Goal: Check status

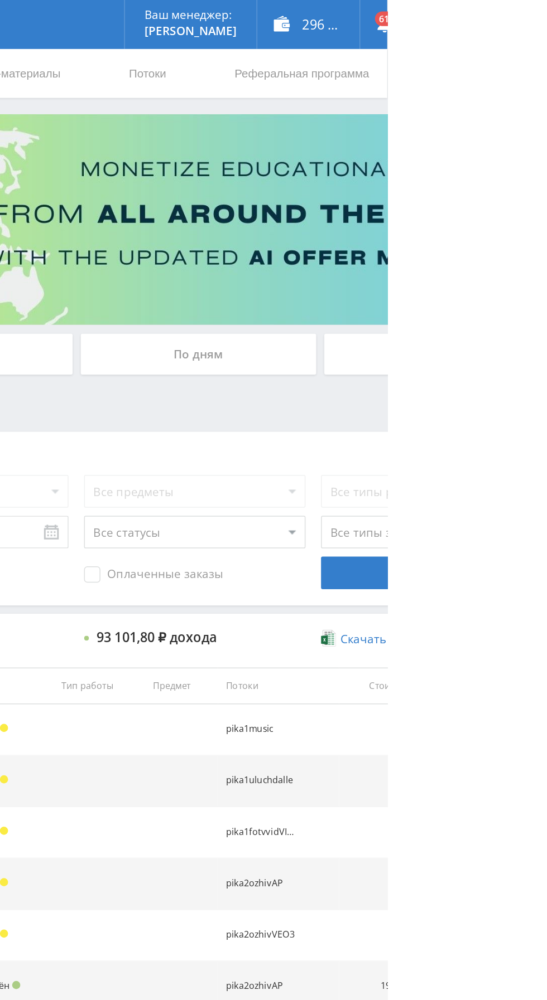
click at [398, 240] on div "По дням" at bounding box center [417, 242] width 161 height 28
click at [0, 0] on input "По дням" at bounding box center [0, 0] width 0 height 0
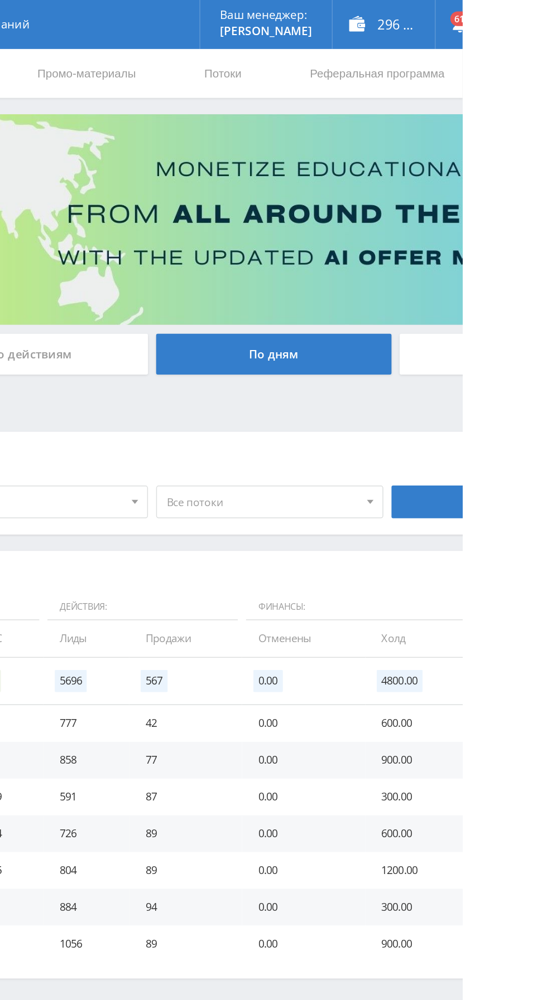
click at [378, 52] on link "Потоки" at bounding box center [383, 49] width 28 height 33
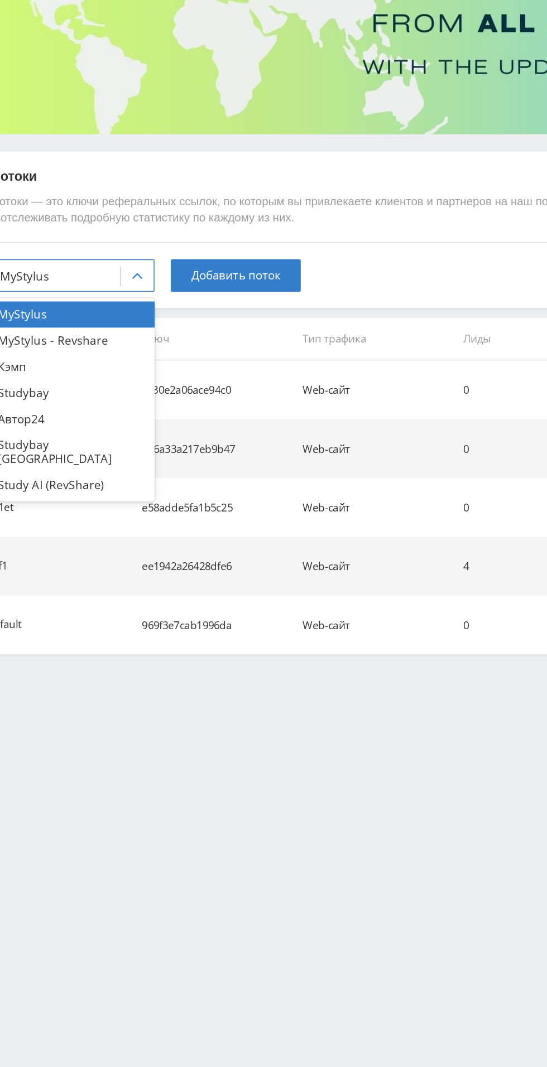
click at [52, 453] on div "Study AI (RevShare)" at bounding box center [73, 462] width 112 height 18
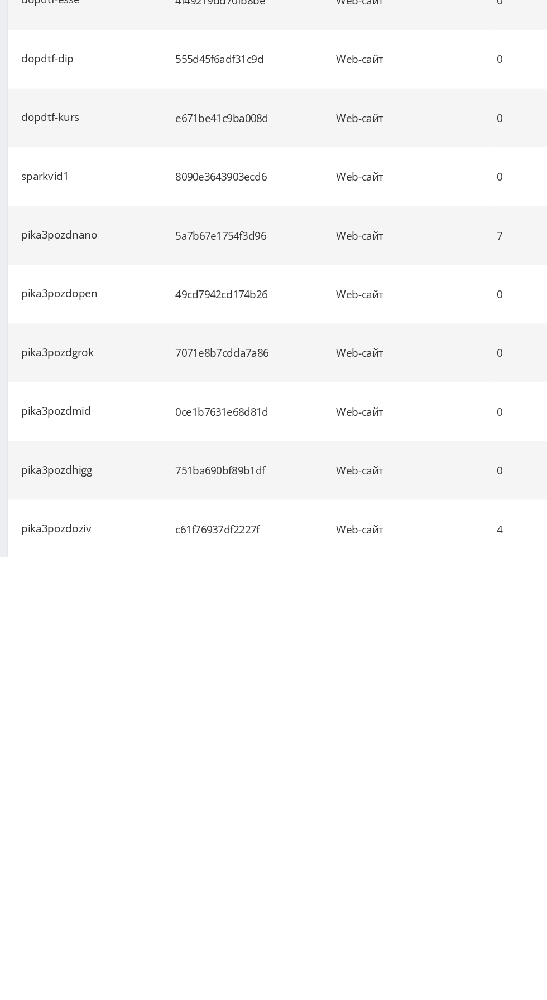
scroll to position [669, 0]
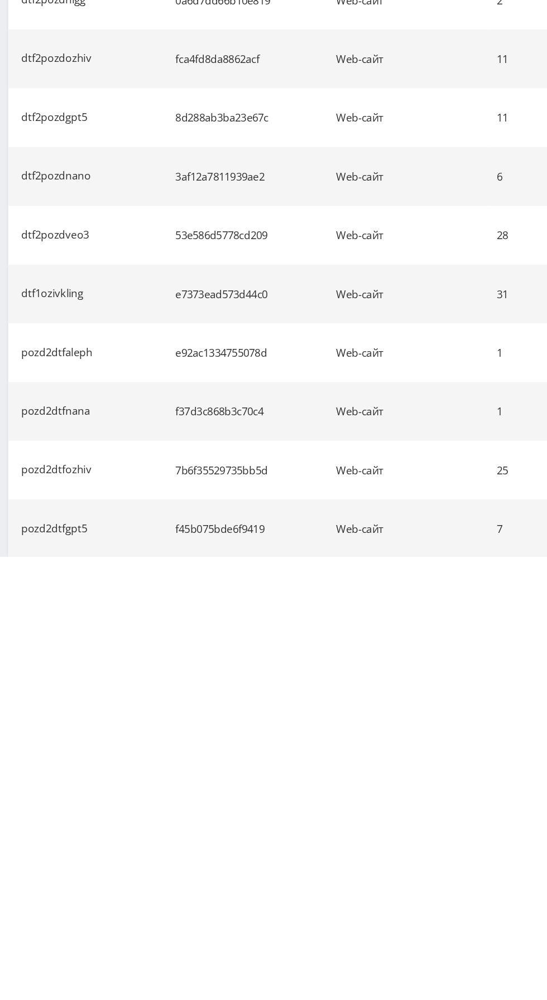
scroll to position [1472, 0]
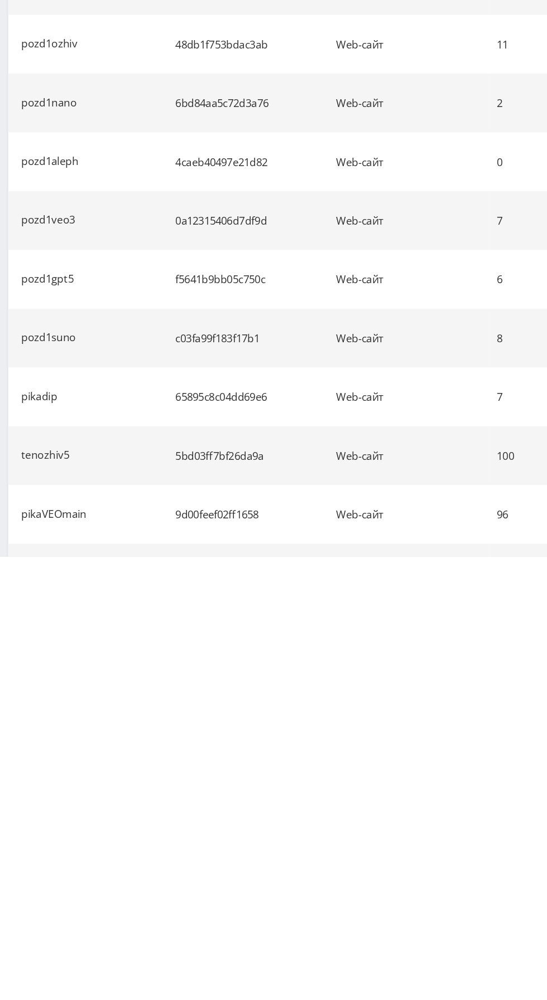
scroll to position [2275, 0]
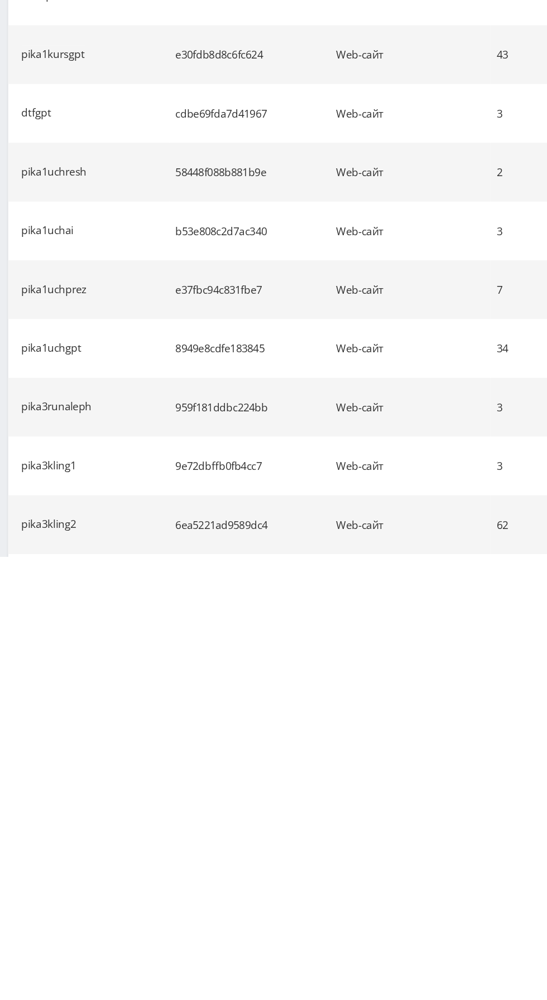
scroll to position [3078, 0]
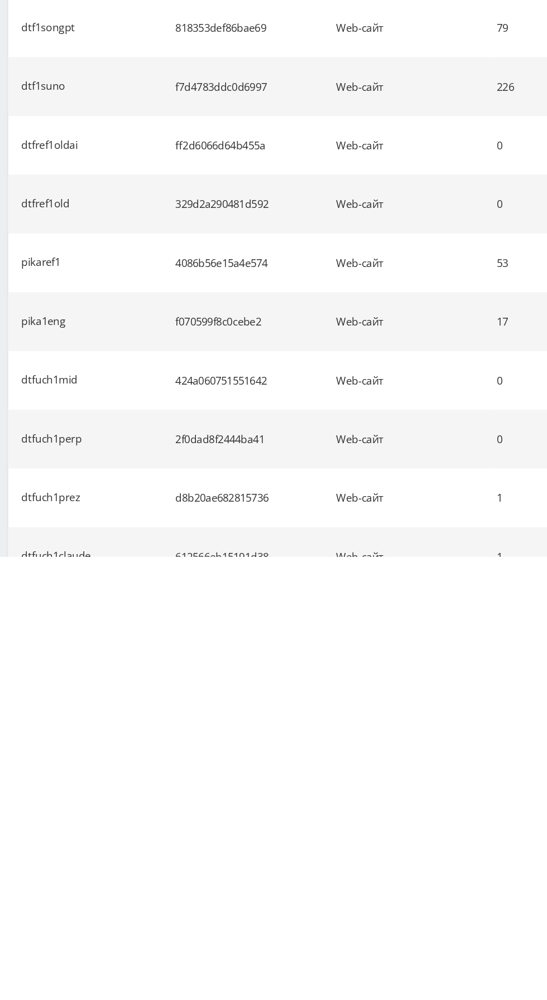
scroll to position [3872, 0]
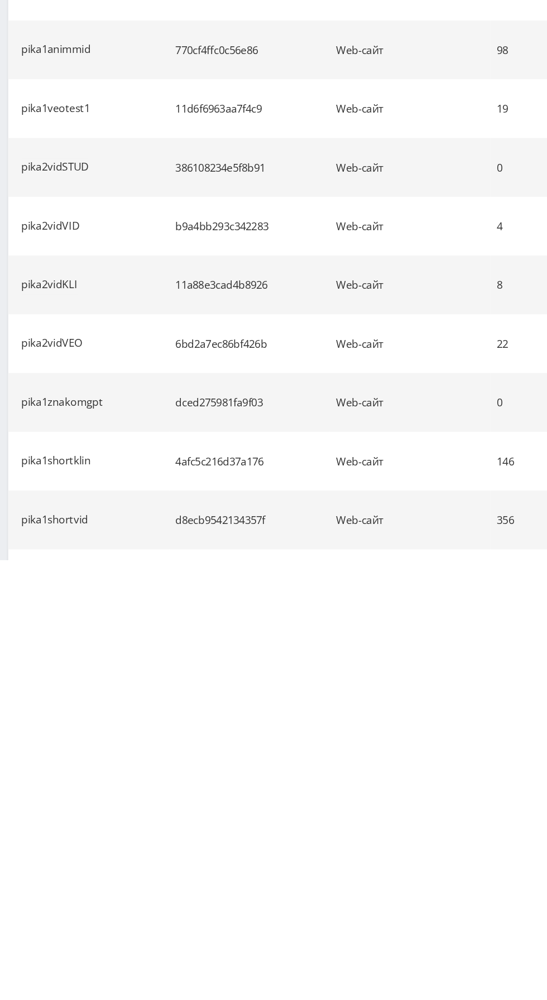
scroll to position [4683, 0]
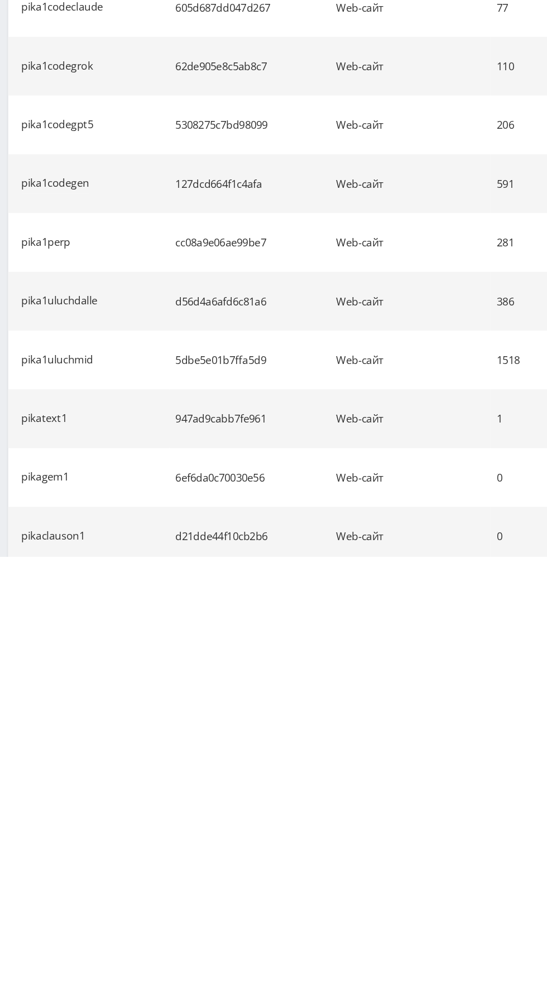
scroll to position [5487, 0]
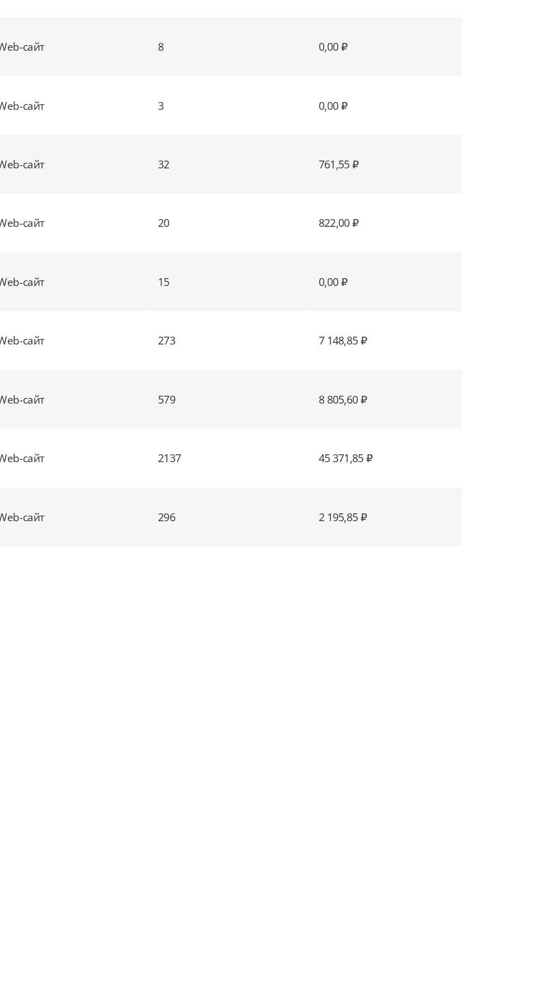
scroll to position [6290, 0]
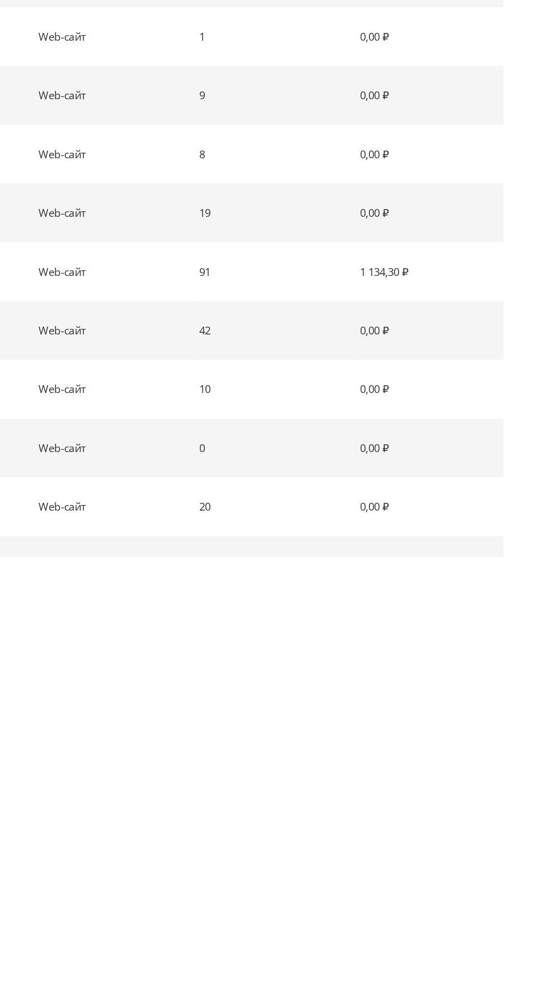
scroll to position [7093, 0]
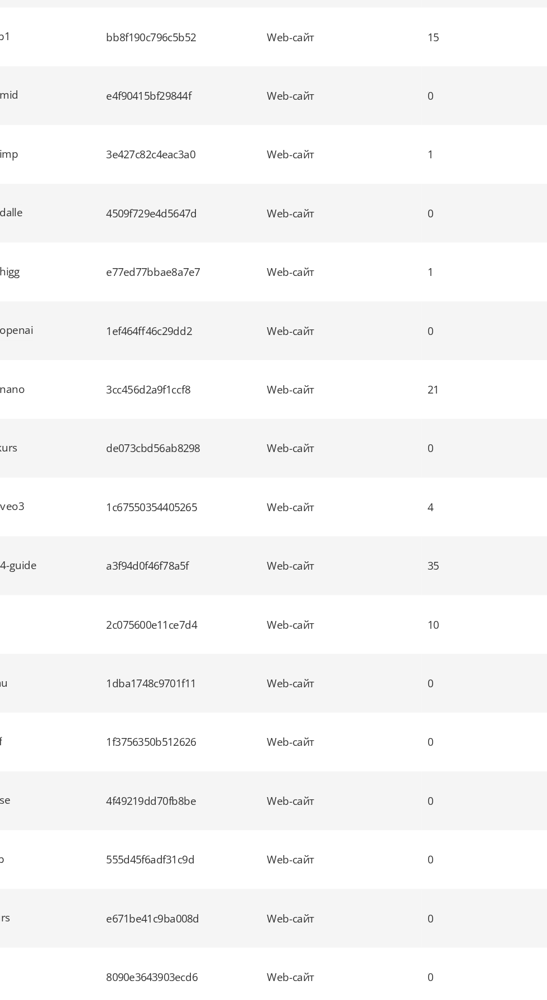
scroll to position [0, 0]
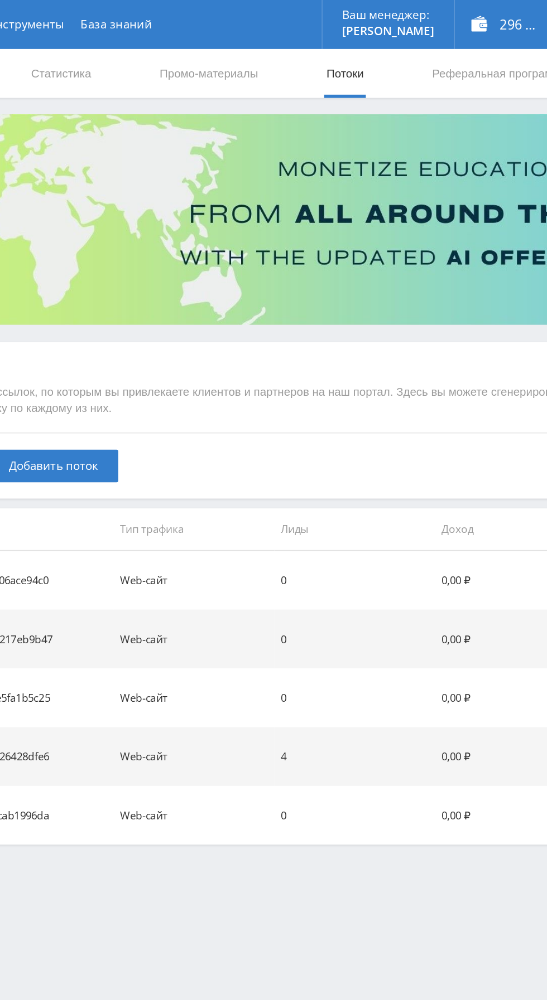
click at [193, 50] on link "Статистика" at bounding box center [188, 49] width 43 height 33
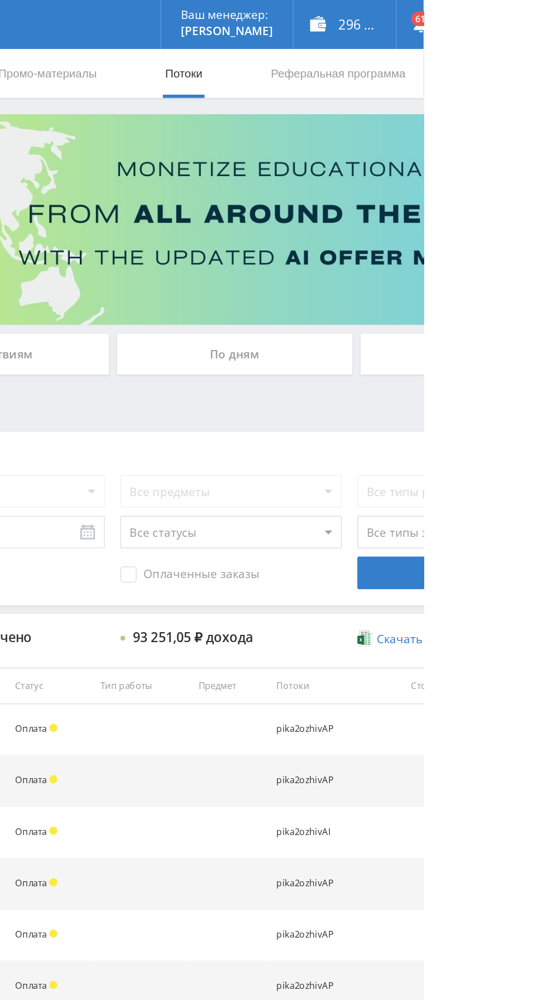
click at [387, 234] on div "По дням" at bounding box center [417, 242] width 161 height 28
click at [0, 0] on input "По дням" at bounding box center [0, 0] width 0 height 0
